Goal: Use online tool/utility: Utilize a website feature to perform a specific function

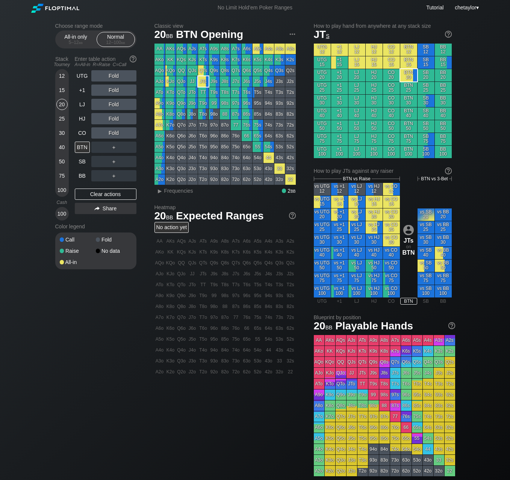
click at [51, 175] on div "Choose range mode All-in only 5 – 12 bb Normal 12 – 100 bb Stack Tourney Enter …" at bounding box center [255, 255] width 412 height 480
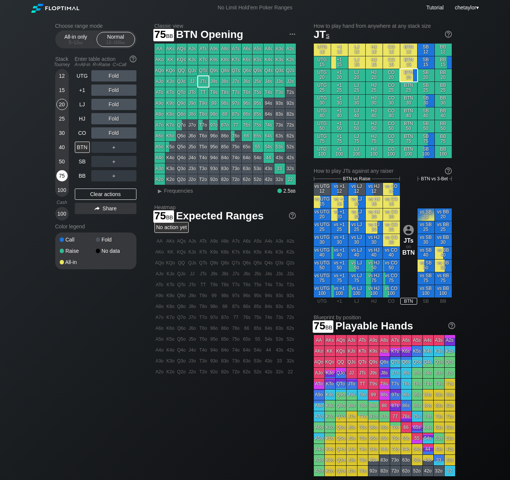
click at [58, 175] on div "75" at bounding box center [61, 175] width 11 height 11
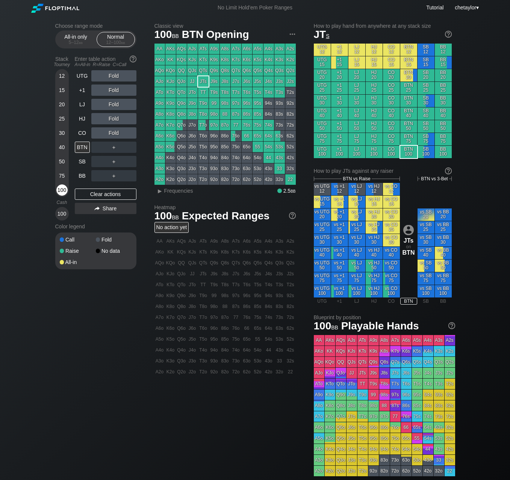
click at [64, 193] on div "100" at bounding box center [61, 190] width 11 height 11
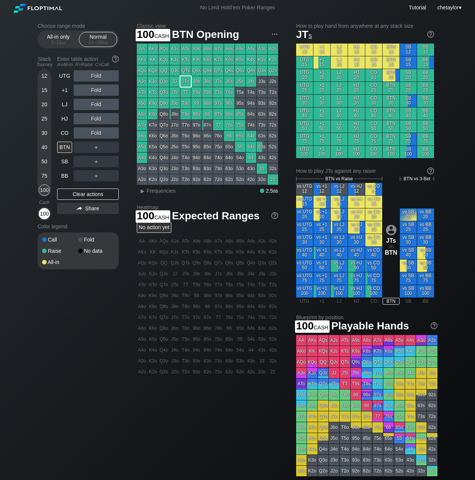
click at [45, 217] on div "100" at bounding box center [44, 213] width 11 height 11
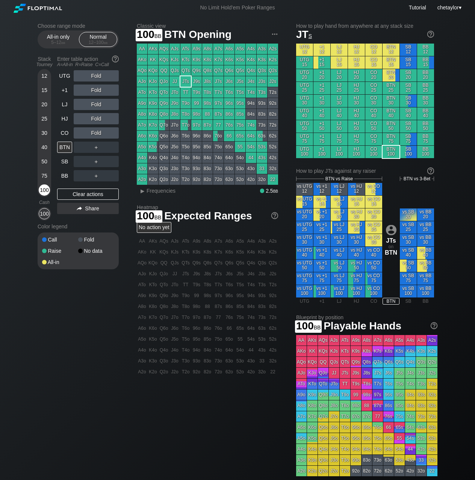
click at [46, 190] on div "100" at bounding box center [44, 190] width 11 height 11
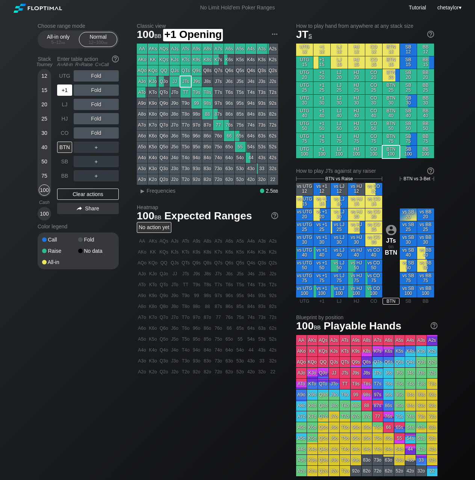
click at [70, 93] on div "+1" at bounding box center [64, 90] width 15 height 11
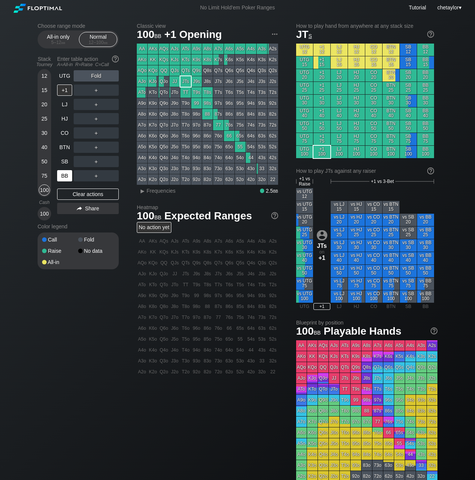
click at [65, 178] on div "BB" at bounding box center [64, 175] width 15 height 11
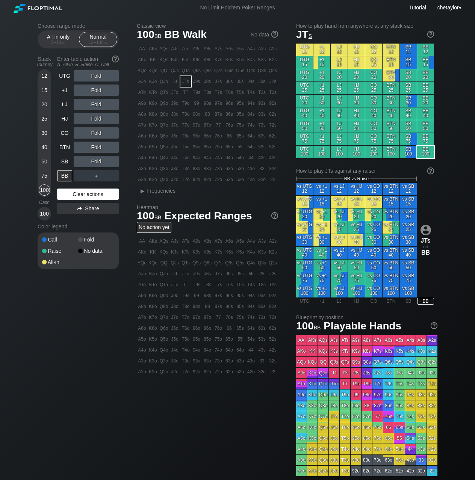
click at [82, 196] on div "Clear actions" at bounding box center [88, 194] width 62 height 11
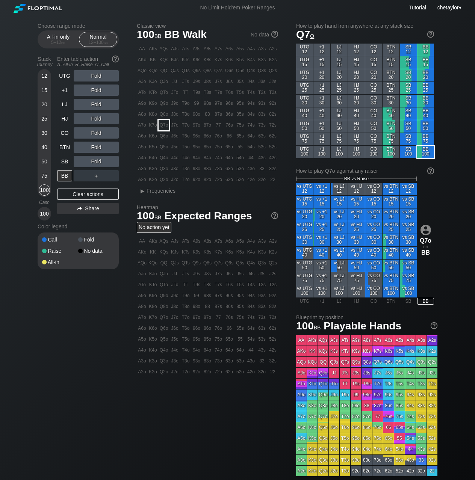
click at [164, 126] on div "Q7o" at bounding box center [164, 125] width 11 height 11
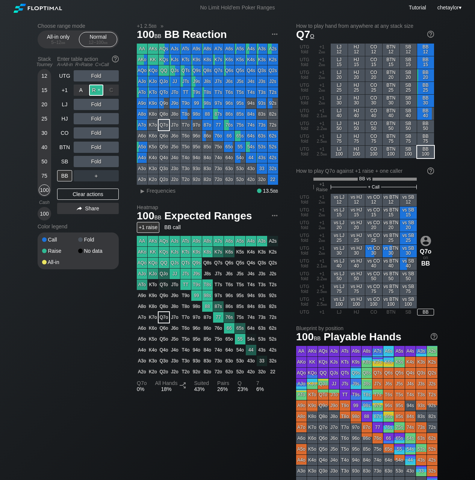
click at [95, 92] on div "R ✕" at bounding box center [96, 90] width 15 height 11
click at [154, 191] on span "Frequencies" at bounding box center [161, 191] width 29 height 6
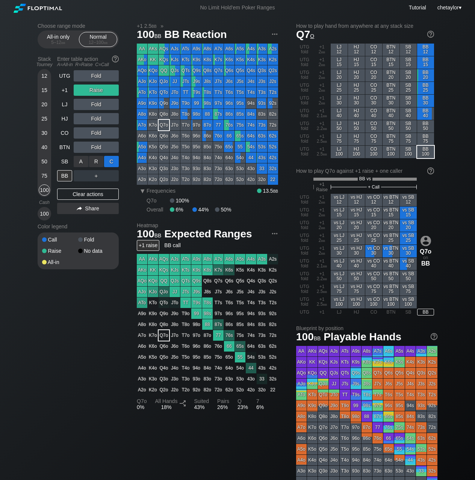
click at [115, 162] on div "C ✕" at bounding box center [111, 161] width 15 height 11
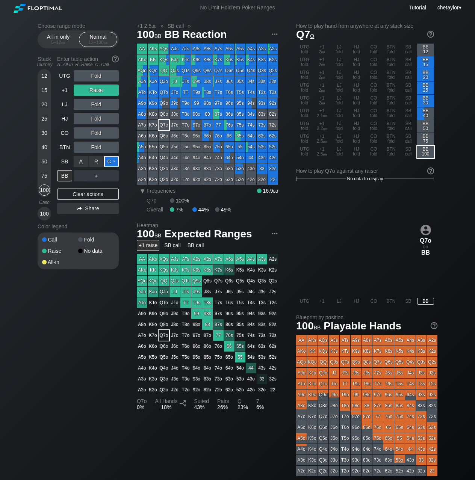
click at [115, 162] on div "C ✕" at bounding box center [111, 161] width 15 height 11
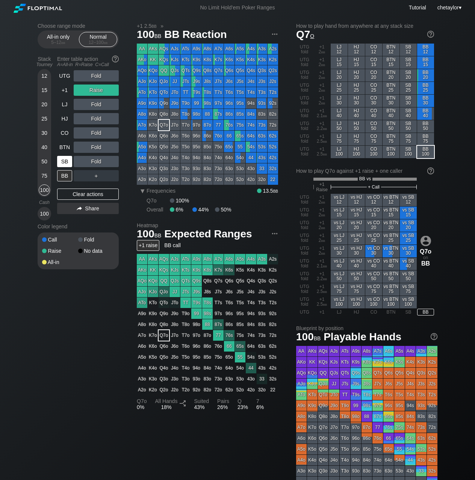
click at [64, 163] on div "SB" at bounding box center [64, 161] width 15 height 11
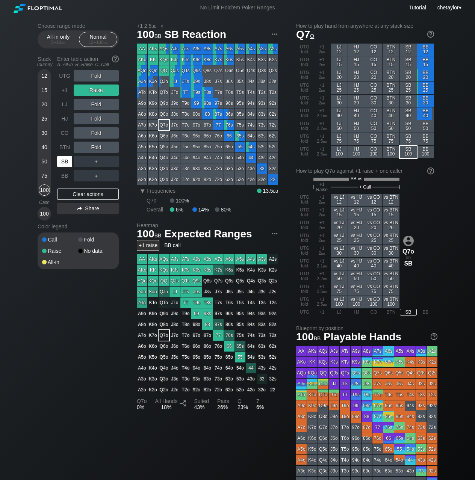
click at [64, 163] on div "SB" at bounding box center [64, 161] width 15 height 11
click at [72, 194] on div "Clear actions" at bounding box center [88, 194] width 62 height 11
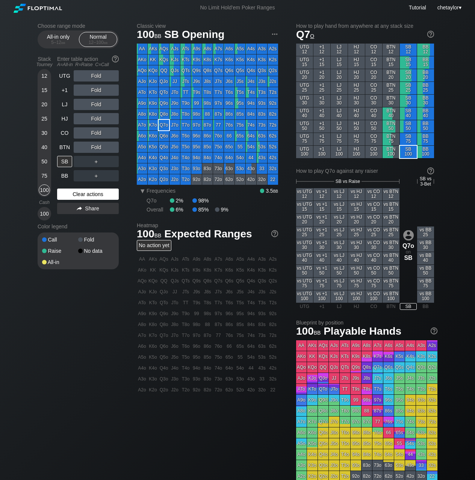
click at [72, 194] on div "Clear actions" at bounding box center [88, 194] width 62 height 11
click at [173, 115] on div "J8o" at bounding box center [175, 114] width 11 height 11
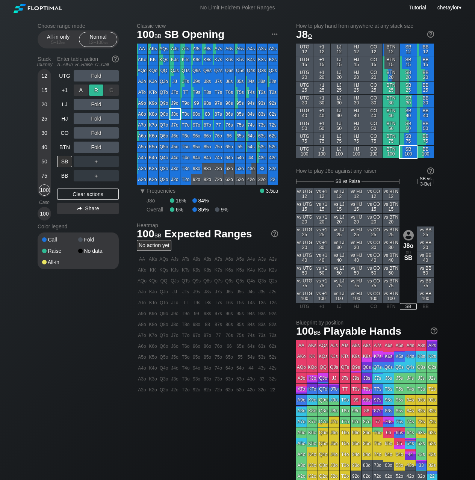
click at [97, 91] on div "R ✕" at bounding box center [96, 90] width 15 height 11
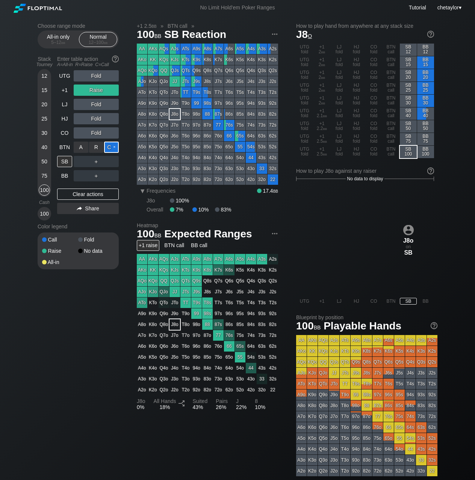
click at [112, 147] on div "C ✕" at bounding box center [111, 147] width 15 height 11
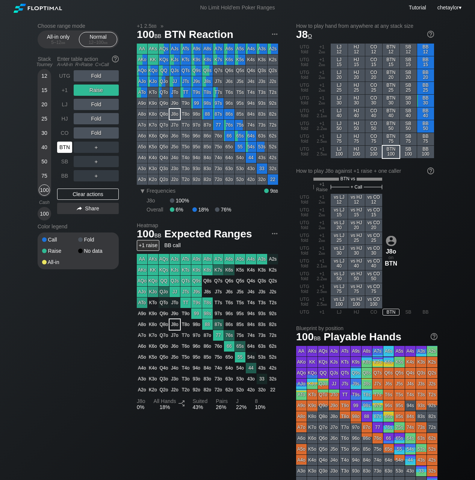
click at [65, 144] on div "BTN" at bounding box center [64, 147] width 15 height 11
click at [78, 197] on div "Clear actions" at bounding box center [88, 194] width 62 height 11
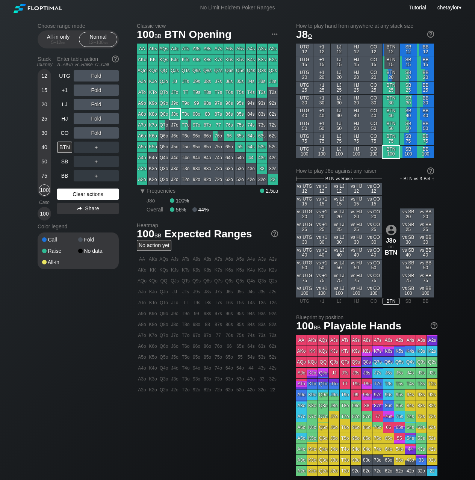
click at [78, 197] on div "Clear actions" at bounding box center [88, 194] width 62 height 11
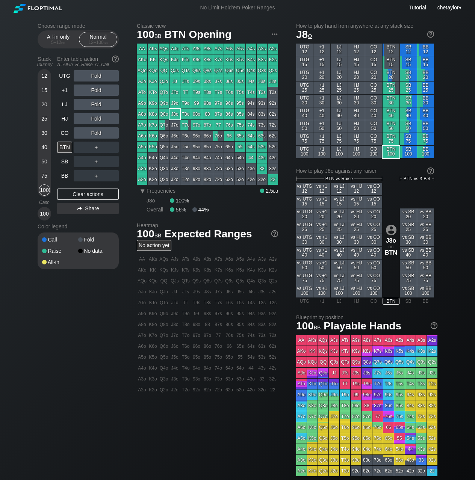
click at [217, 126] on div "77" at bounding box center [218, 125] width 11 height 11
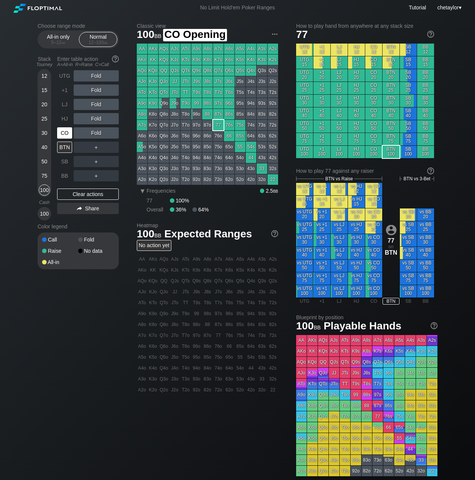
click at [64, 135] on div "CO" at bounding box center [64, 132] width 15 height 11
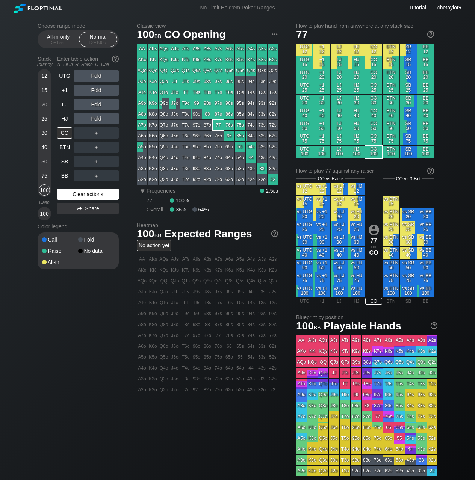
click at [68, 194] on div "Clear actions" at bounding box center [88, 194] width 62 height 11
click at [56, 119] on div "Stack Tourney Enter table action A=All-in R=Raise C=Call [PHONE_NUMBER] [PHONE_…" at bounding box center [78, 137] width 81 height 168
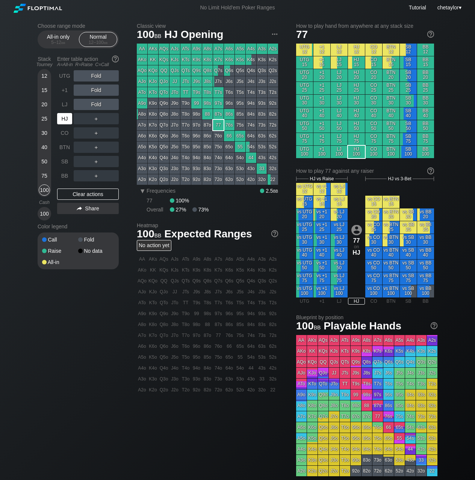
click at [64, 119] on div "HJ" at bounding box center [64, 118] width 15 height 11
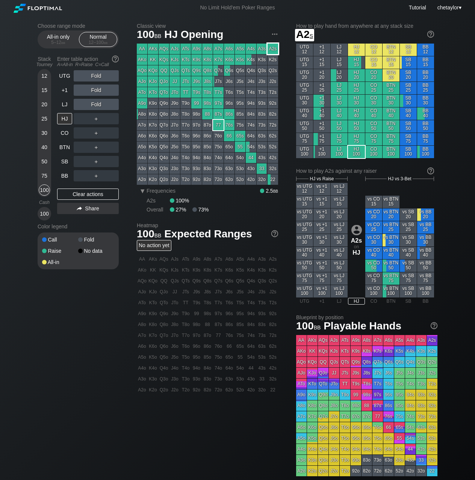
click at [276, 51] on div "A2s" at bounding box center [273, 49] width 11 height 11
click at [98, 89] on div "R ✕" at bounding box center [96, 90] width 15 height 11
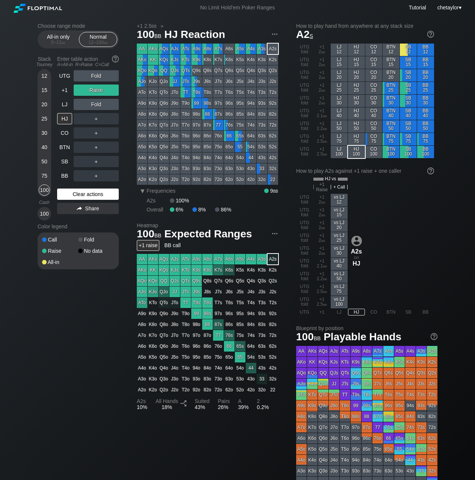
click at [77, 195] on div "Clear actions" at bounding box center [88, 194] width 62 height 11
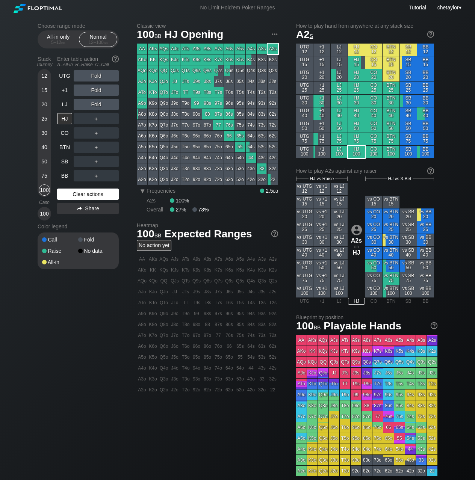
click at [77, 195] on div "Clear actions" at bounding box center [88, 194] width 62 height 11
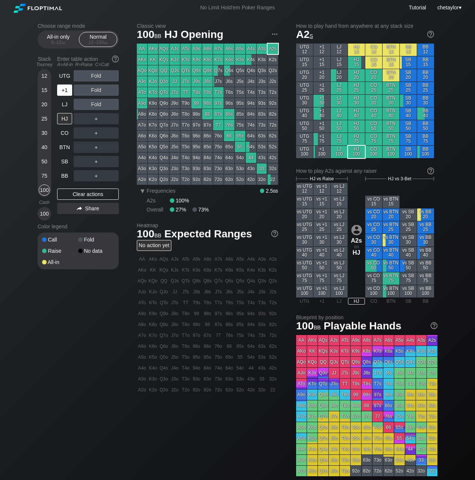
click at [65, 93] on div "+1" at bounding box center [64, 90] width 15 height 11
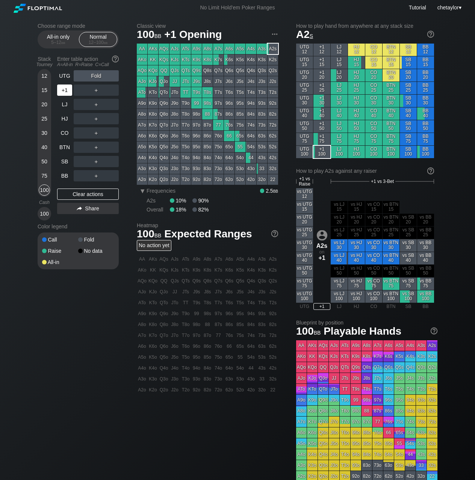
click at [65, 93] on div "+1" at bounding box center [64, 90] width 15 height 11
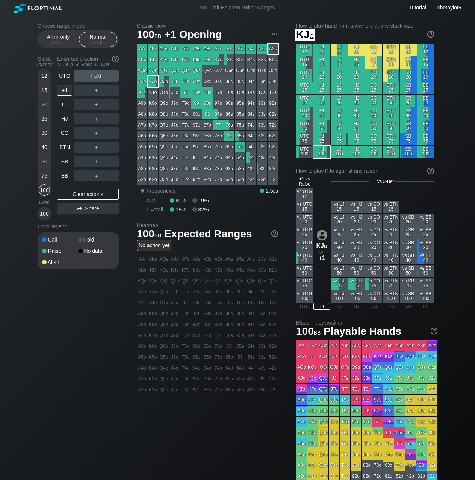
click at [156, 83] on div "KJo" at bounding box center [153, 81] width 11 height 11
click at [65, 178] on div "BB" at bounding box center [64, 175] width 15 height 11
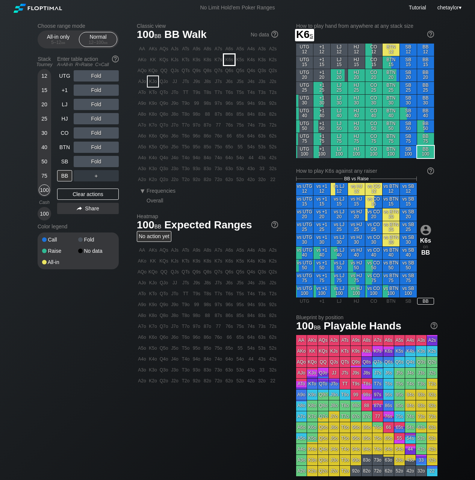
click at [230, 62] on div "K6s" at bounding box center [229, 60] width 11 height 11
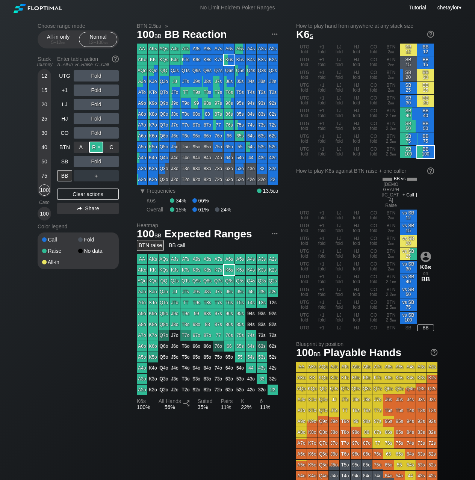
click at [98, 147] on div "R ✕" at bounding box center [96, 147] width 15 height 11
click at [46, 214] on div "100" at bounding box center [44, 213] width 11 height 11
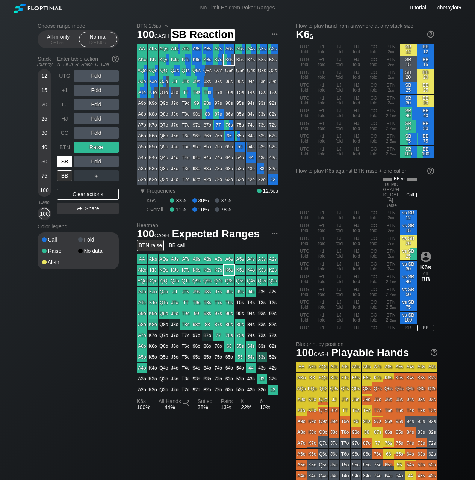
click at [65, 157] on div "SB" at bounding box center [64, 161] width 15 height 11
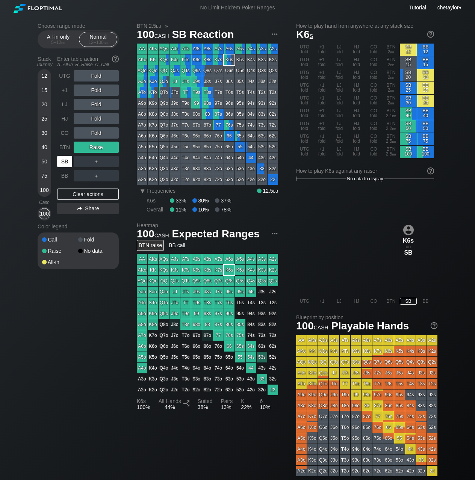
click at [65, 157] on div "SB" at bounding box center [64, 161] width 15 height 11
click at [73, 194] on div "Clear actions" at bounding box center [88, 194] width 62 height 11
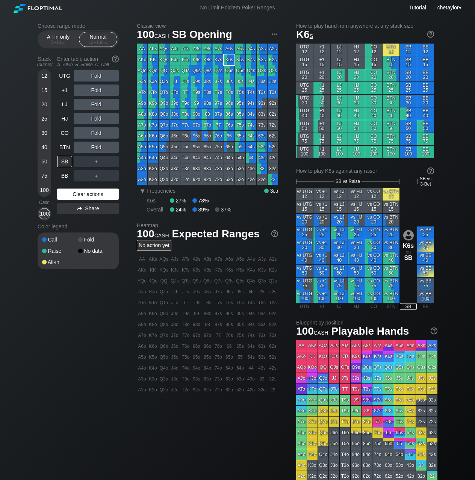
click at [73, 194] on div "Clear actions" at bounding box center [88, 194] width 62 height 11
click at [76, 191] on div "Clear actions" at bounding box center [88, 194] width 62 height 11
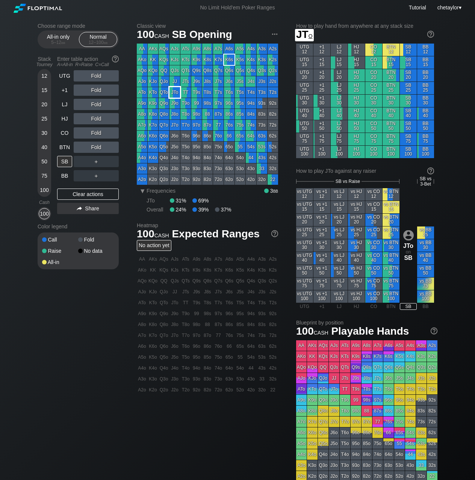
click at [176, 92] on div "JTo" at bounding box center [175, 92] width 11 height 11
click at [97, 117] on div "R ✕" at bounding box center [96, 118] width 15 height 11
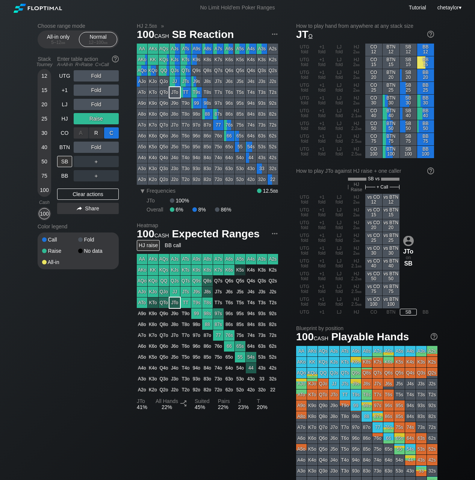
click at [112, 135] on div "C ✕" at bounding box center [111, 132] width 15 height 11
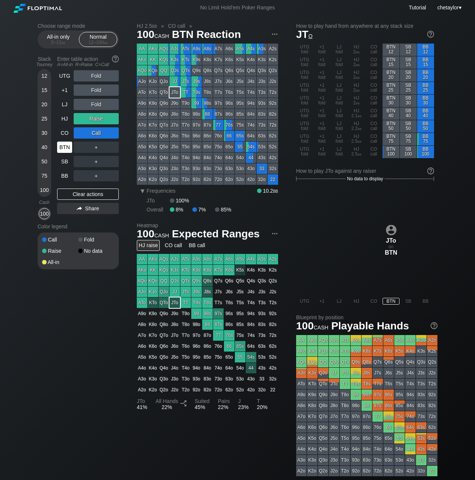
click at [66, 147] on div "BTN" at bounding box center [64, 147] width 15 height 11
click at [72, 195] on div "Clear actions" at bounding box center [88, 194] width 62 height 11
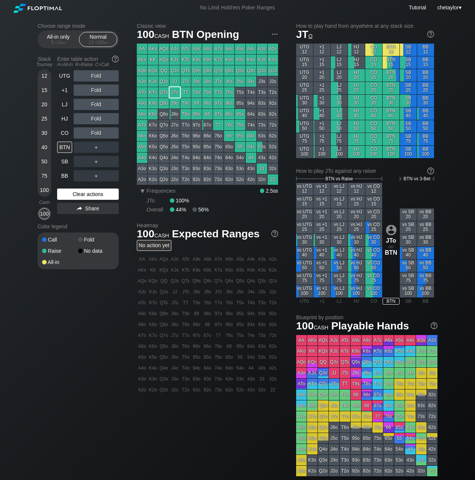
click at [72, 195] on div "Clear actions" at bounding box center [88, 194] width 62 height 11
click at [79, 194] on div "Clear actions" at bounding box center [88, 194] width 62 height 11
click at [65, 131] on div "CO" at bounding box center [64, 132] width 15 height 11
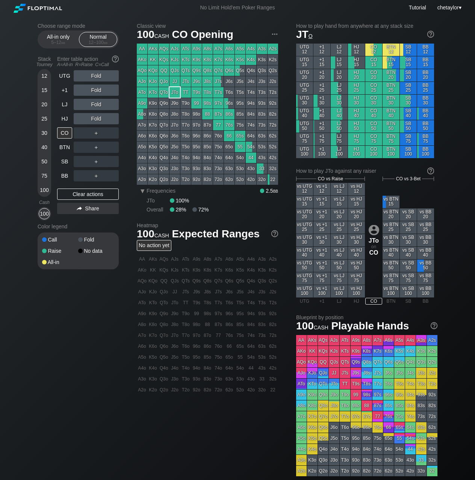
click at [218, 127] on div "77" at bounding box center [218, 125] width 11 height 11
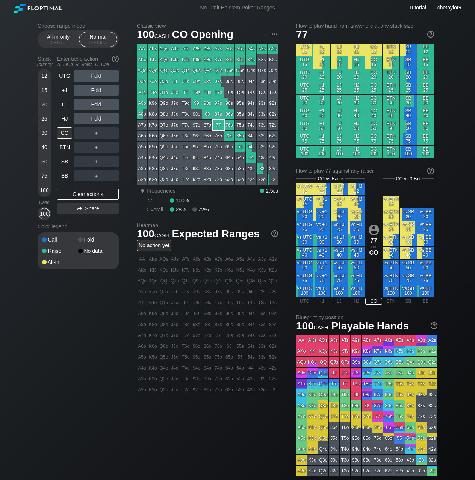
click at [218, 127] on div "77" at bounding box center [218, 125] width 11 height 11
click at [42, 191] on div "100" at bounding box center [44, 190] width 11 height 11
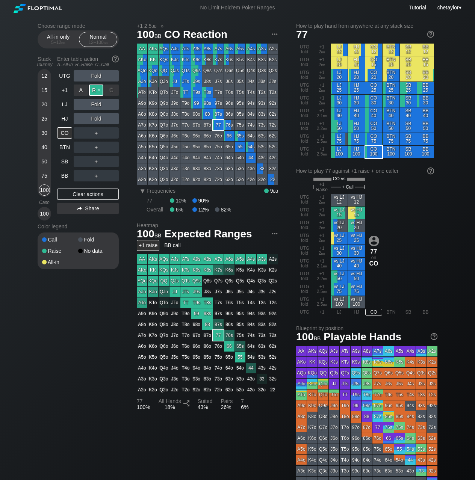
click at [99, 90] on div "R ✕" at bounding box center [96, 90] width 15 height 11
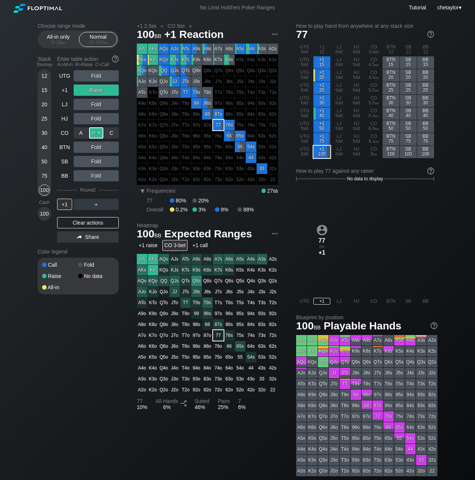
click at [97, 133] on div "R ✕" at bounding box center [96, 132] width 15 height 11
click at [95, 203] on div "R ✕" at bounding box center [96, 204] width 15 height 11
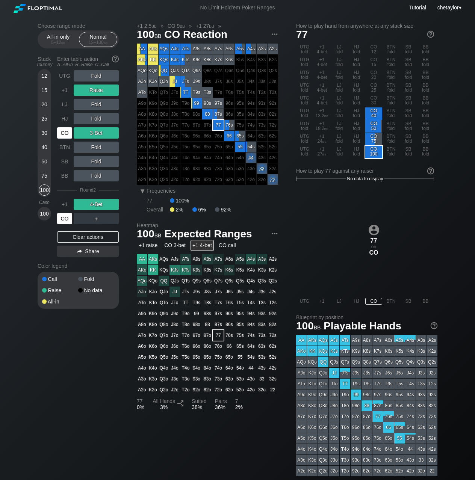
click at [67, 221] on div "CO" at bounding box center [64, 218] width 15 height 11
click at [78, 239] on div "Clear actions" at bounding box center [88, 237] width 62 height 11
click at [78, 277] on div "Call" at bounding box center [60, 279] width 36 height 5
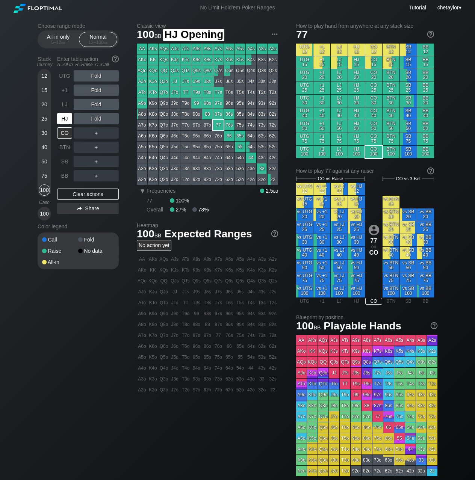
click at [66, 120] on div "HJ" at bounding box center [64, 118] width 15 height 11
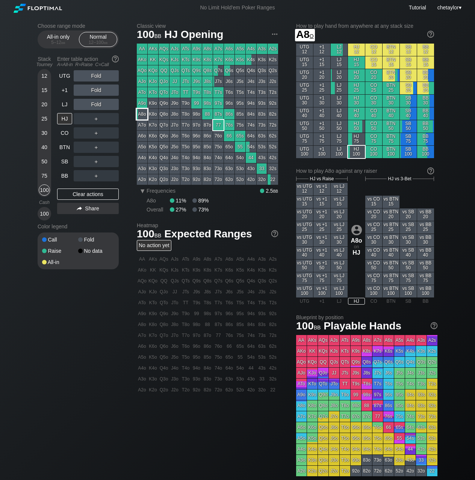
click at [137, 116] on div "A8o" at bounding box center [142, 114] width 11 height 11
click at [64, 104] on div "LJ" at bounding box center [64, 104] width 15 height 11
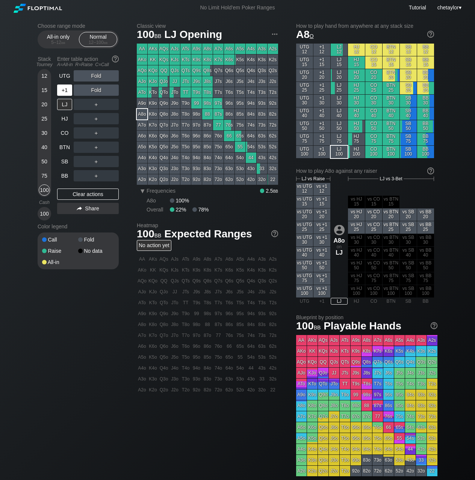
click at [70, 92] on div "+1" at bounding box center [64, 90] width 15 height 11
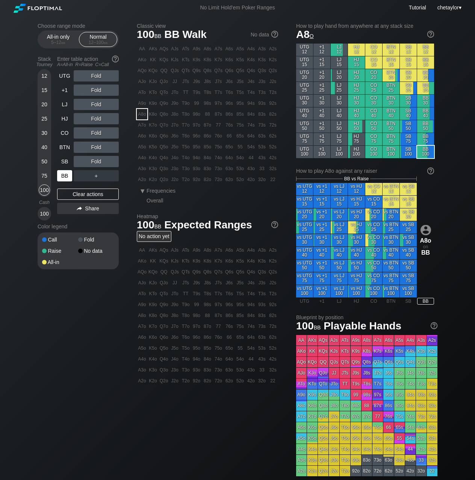
click at [65, 178] on div "BB" at bounding box center [64, 175] width 15 height 11
click at [76, 195] on div "Clear actions" at bounding box center [88, 194] width 62 height 11
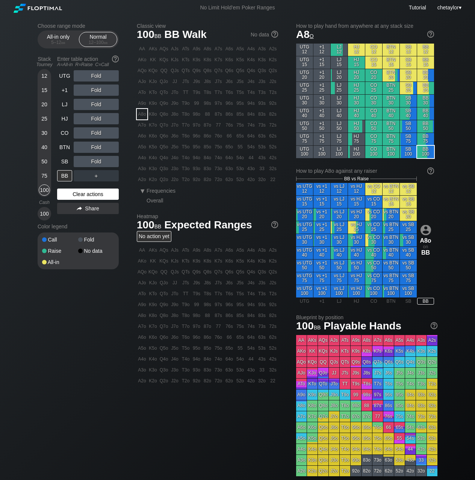
click at [76, 195] on div "Clear actions" at bounding box center [88, 194] width 62 height 11
click at [68, 75] on div "UTG" at bounding box center [64, 75] width 15 height 11
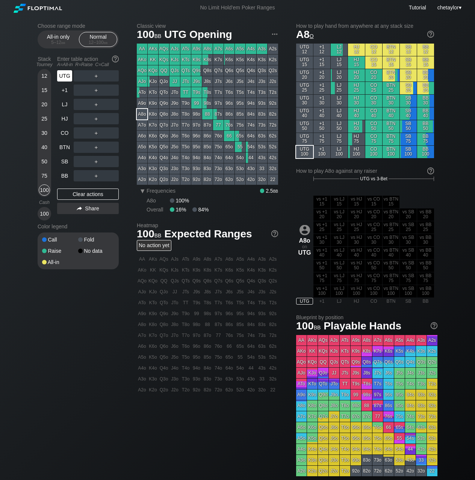
click at [68, 75] on div "UTG" at bounding box center [64, 75] width 15 height 11
click at [64, 171] on div "BB" at bounding box center [64, 175] width 15 height 11
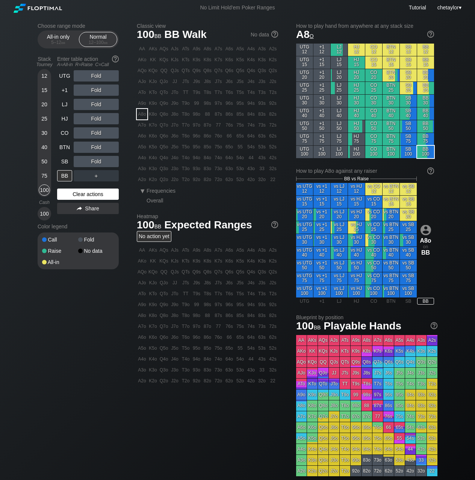
click at [73, 192] on div "Clear actions" at bounding box center [88, 194] width 62 height 11
click at [144, 183] on div "A2o" at bounding box center [142, 179] width 11 height 11
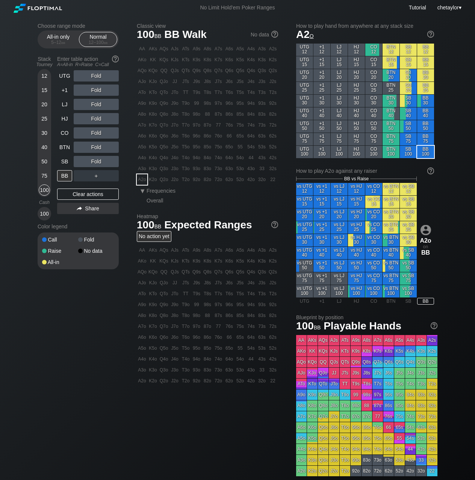
click at [144, 183] on div "A2o" at bounding box center [142, 179] width 11 height 11
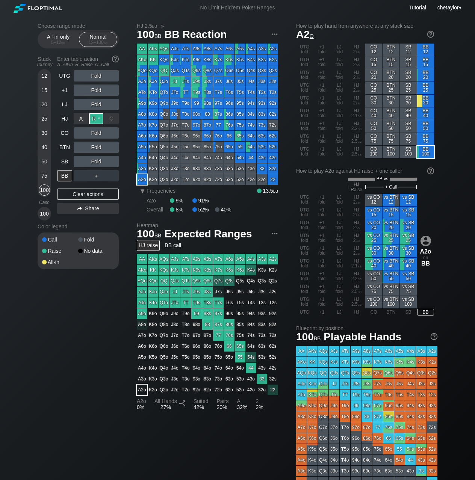
click at [98, 120] on div "R ✕" at bounding box center [96, 118] width 15 height 11
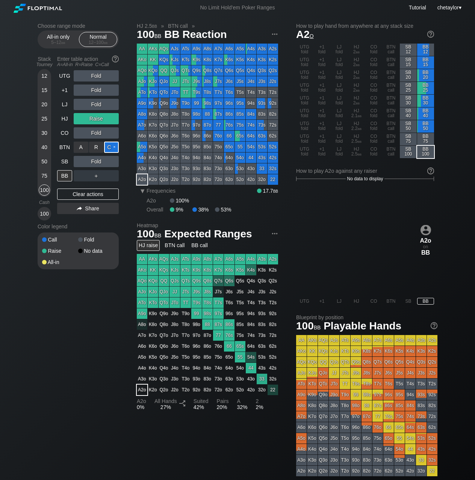
click at [112, 150] on div "C ✕" at bounding box center [111, 147] width 15 height 11
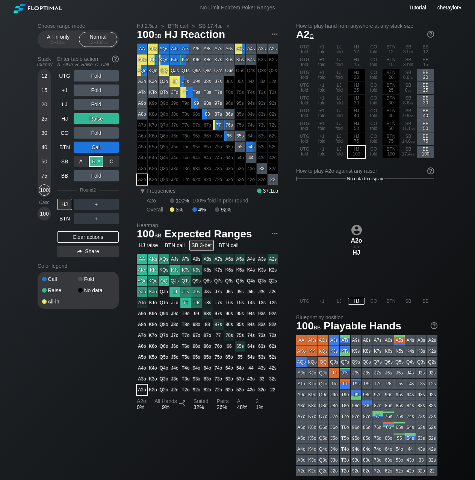
click at [96, 162] on div "R ✕" at bounding box center [96, 161] width 15 height 11
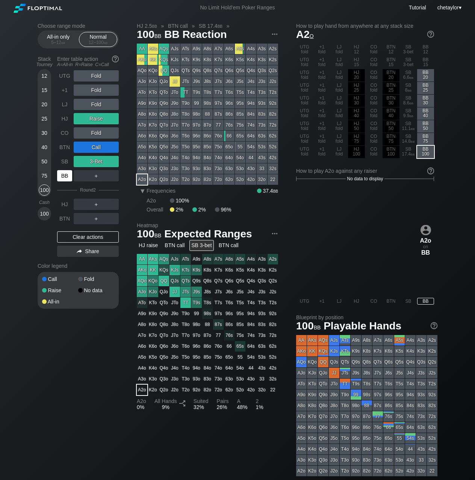
click at [62, 178] on div "BB" at bounding box center [64, 175] width 15 height 11
click at [66, 162] on div "SB" at bounding box center [64, 161] width 15 height 11
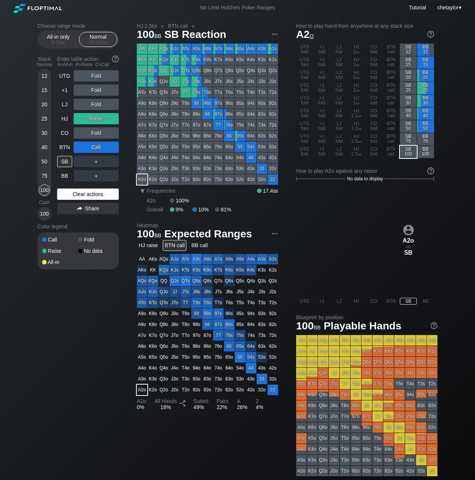
click at [76, 194] on div "Clear actions" at bounding box center [88, 194] width 62 height 11
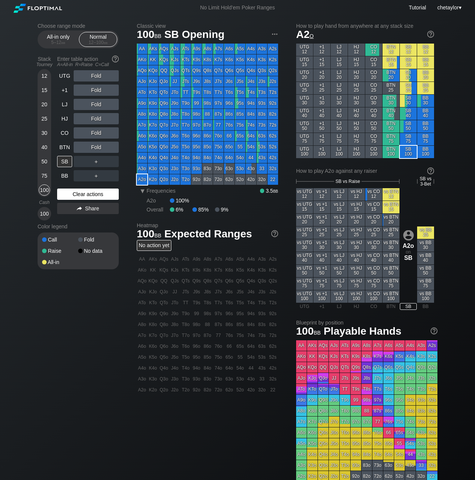
click at [76, 194] on div "Clear actions" at bounding box center [88, 194] width 62 height 11
click at [144, 159] on div "A4o" at bounding box center [142, 158] width 11 height 11
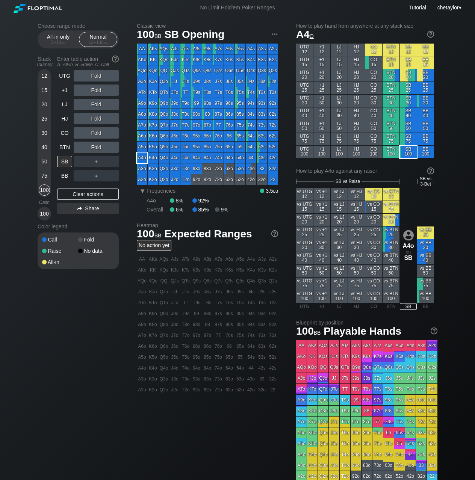
click at [144, 159] on div "A4o" at bounding box center [142, 158] width 11 height 11
click at [100, 133] on div "R ✕" at bounding box center [96, 132] width 15 height 11
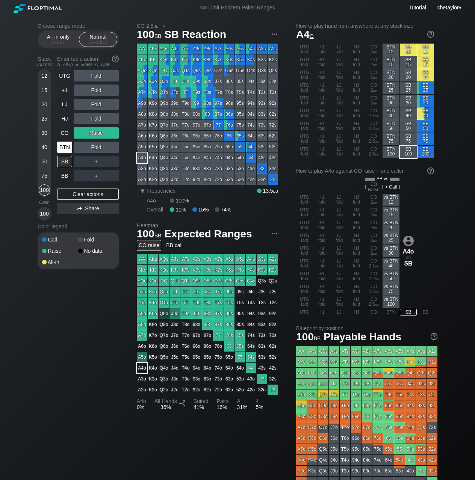
click at [64, 146] on div "BTN" at bounding box center [64, 147] width 15 height 11
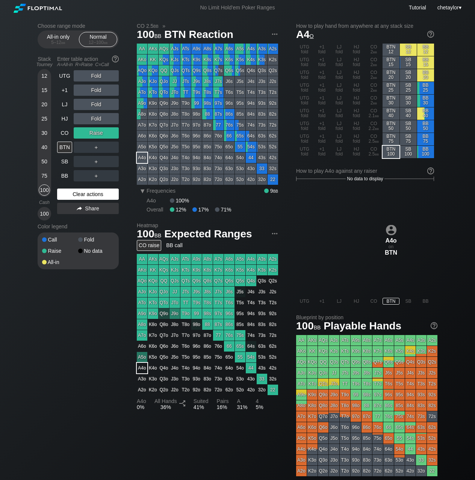
click at [71, 195] on div "Clear actions" at bounding box center [88, 194] width 62 height 11
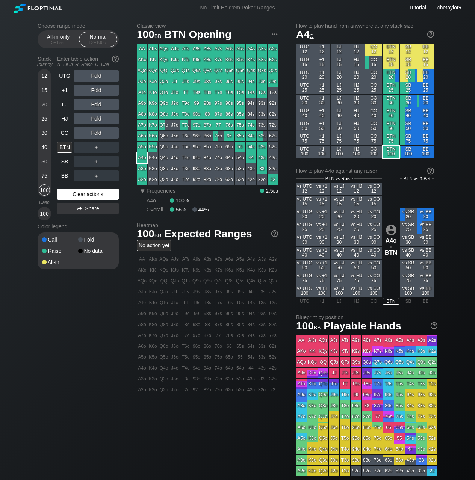
click at [71, 195] on div "Clear actions" at bounding box center [88, 194] width 62 height 11
click at [76, 194] on div "Clear actions" at bounding box center [88, 194] width 62 height 11
click at [207, 60] on div "K8s" at bounding box center [207, 60] width 11 height 11
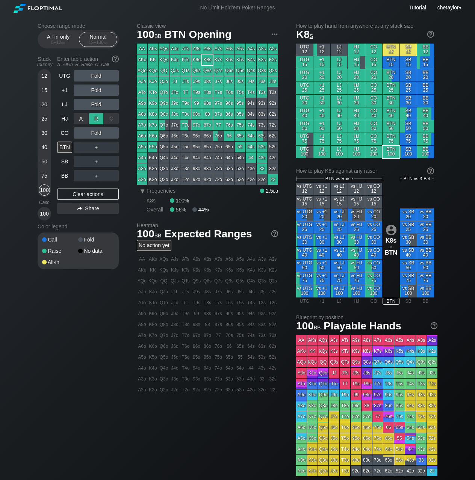
click at [98, 120] on div "R ✕" at bounding box center [96, 118] width 15 height 11
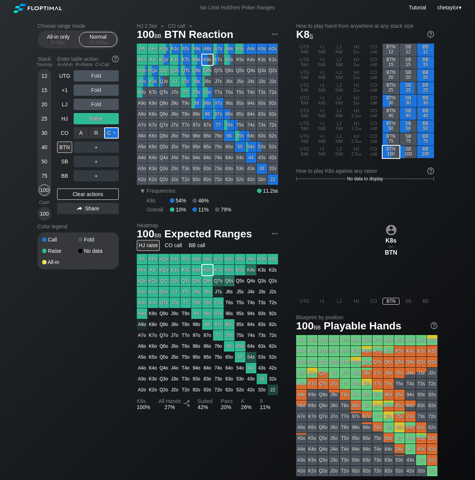
click at [116, 135] on div "C ✕" at bounding box center [111, 132] width 15 height 11
click at [113, 148] on div "＋" at bounding box center [96, 147] width 45 height 11
click at [111, 148] on div "C ✕" at bounding box center [111, 147] width 15 height 11
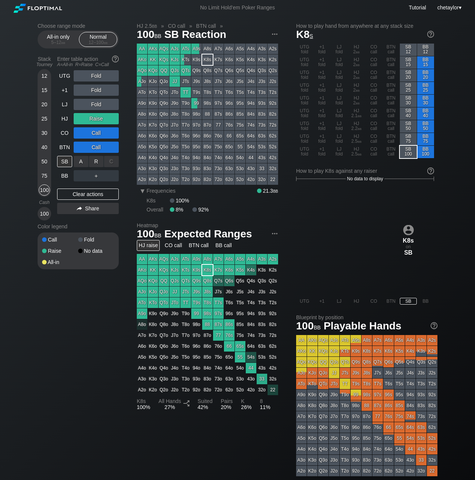
click at [111, 159] on div "C ✕" at bounding box center [111, 161] width 15 height 11
click at [112, 163] on div "C ✕" at bounding box center [111, 161] width 15 height 11
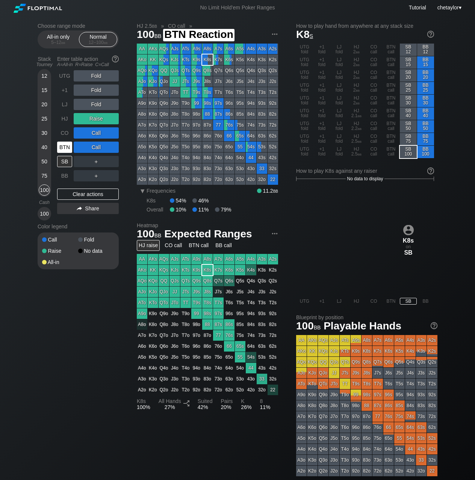
click at [63, 149] on div "BTN" at bounding box center [64, 147] width 15 height 11
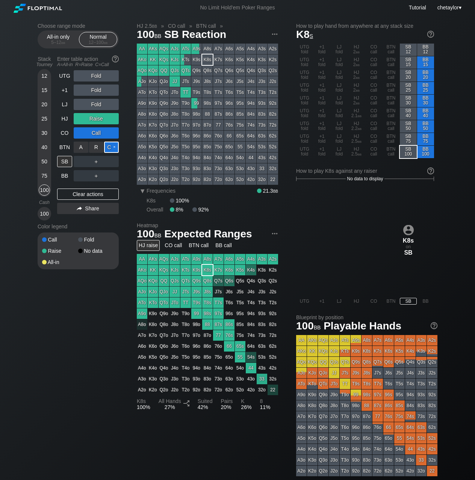
click at [112, 148] on div "C ✕" at bounding box center [111, 147] width 15 height 11
click at [82, 193] on div "Clear actions" at bounding box center [88, 194] width 62 height 11
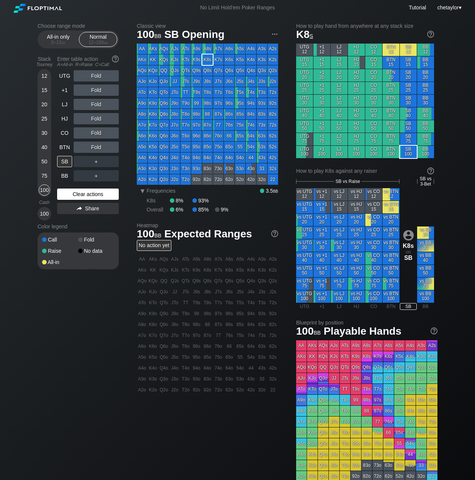
click at [82, 193] on div "Clear actions" at bounding box center [88, 194] width 62 height 11
click at [65, 132] on div "CO" at bounding box center [64, 132] width 15 height 11
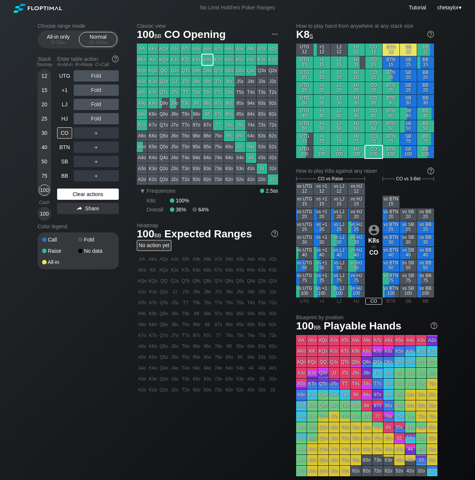
click at [79, 191] on div "Clear actions" at bounding box center [88, 194] width 62 height 11
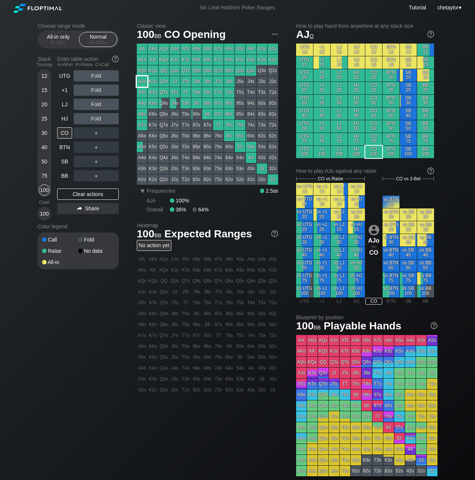
click at [144, 80] on div "AJo" at bounding box center [142, 81] width 11 height 11
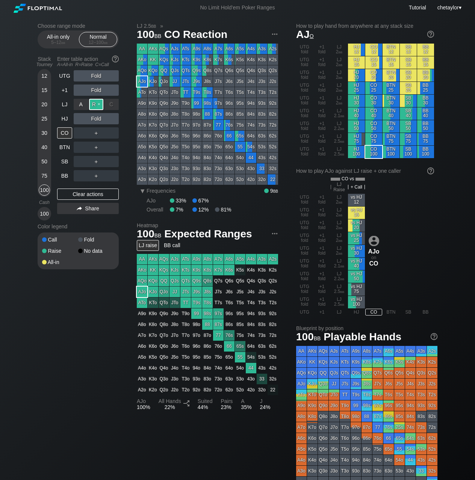
click at [98, 105] on div "R ✕" at bounding box center [96, 104] width 15 height 11
